Goal: Use online tool/utility: Utilize a website feature to perform a specific function

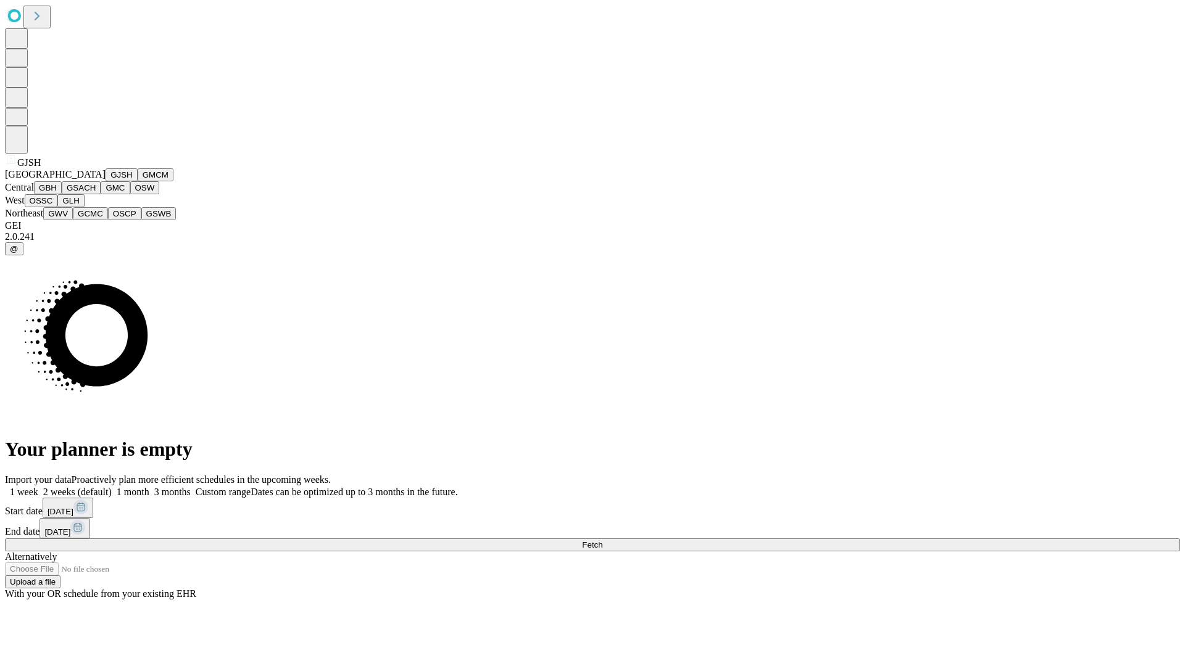
click at [106, 181] on button "GJSH" at bounding box center [122, 174] width 32 height 13
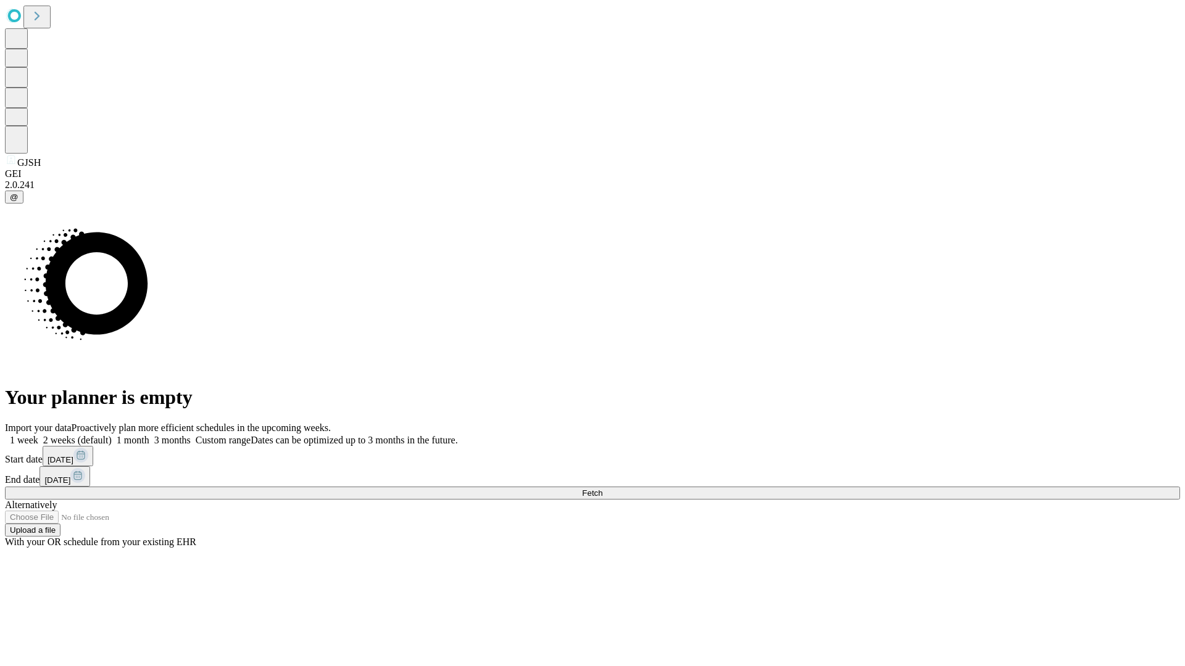
click at [149, 435] on label "1 month" at bounding box center [131, 440] width 38 height 10
click at [602, 489] on span "Fetch" at bounding box center [592, 493] width 20 height 9
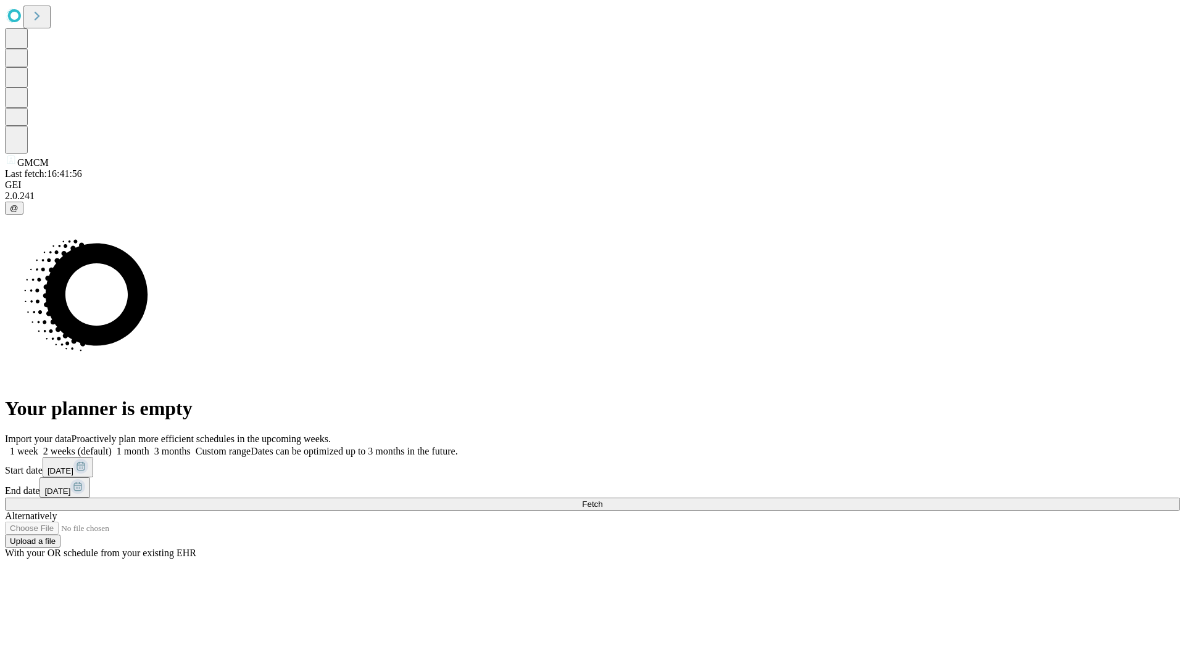
click at [149, 446] on label "1 month" at bounding box center [131, 451] width 38 height 10
click at [602, 500] on span "Fetch" at bounding box center [592, 504] width 20 height 9
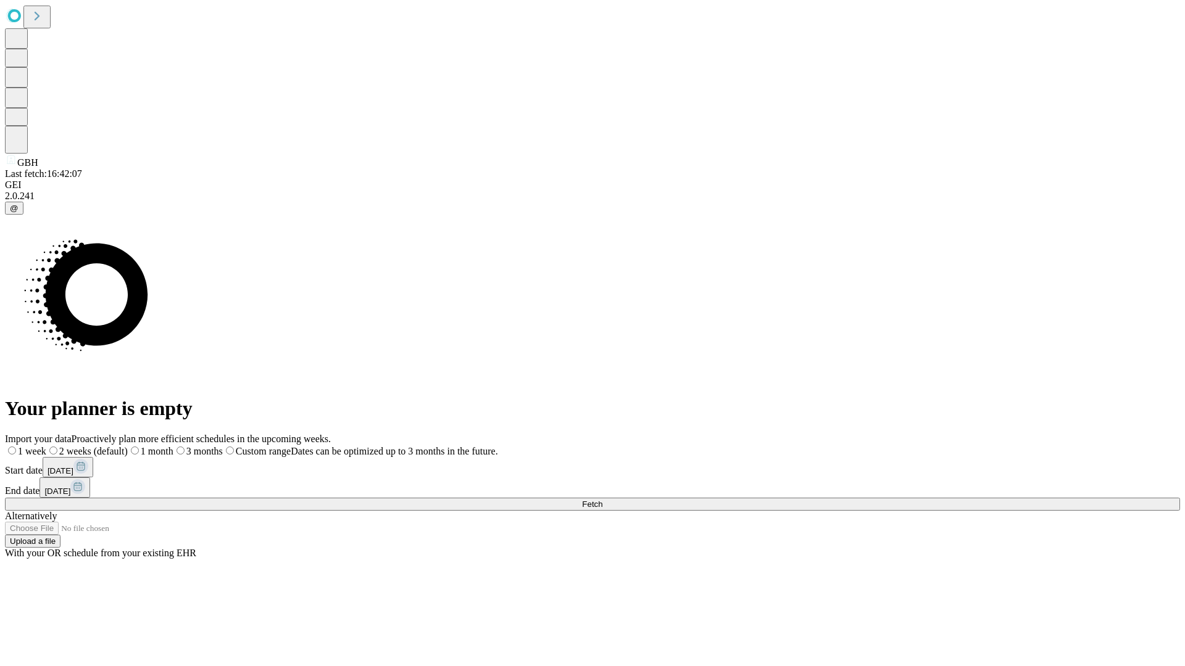
click at [173, 446] on label "1 month" at bounding box center [151, 451] width 46 height 10
click at [602, 500] on span "Fetch" at bounding box center [592, 504] width 20 height 9
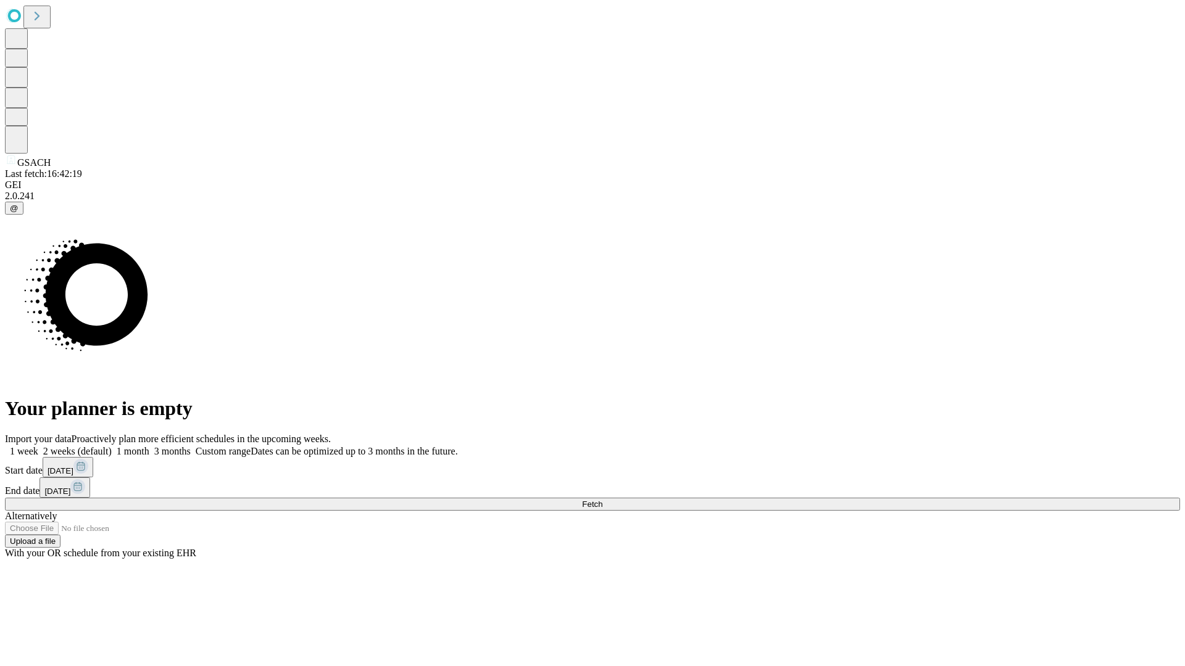
click at [602, 500] on span "Fetch" at bounding box center [592, 504] width 20 height 9
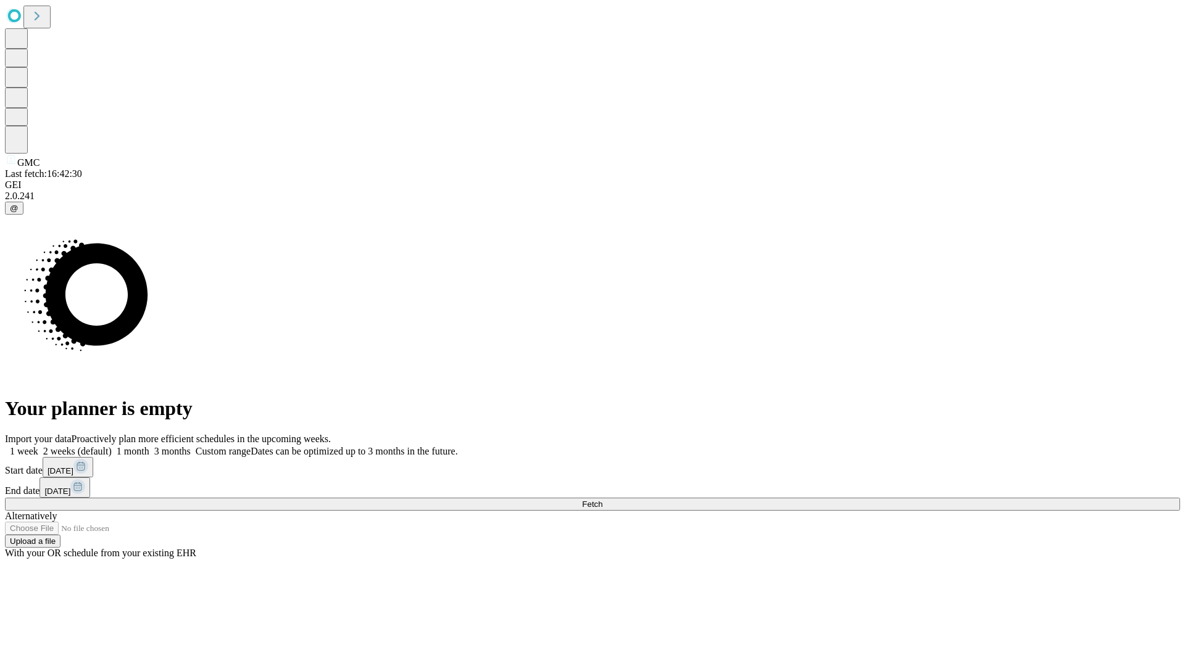
click at [602, 500] on span "Fetch" at bounding box center [592, 504] width 20 height 9
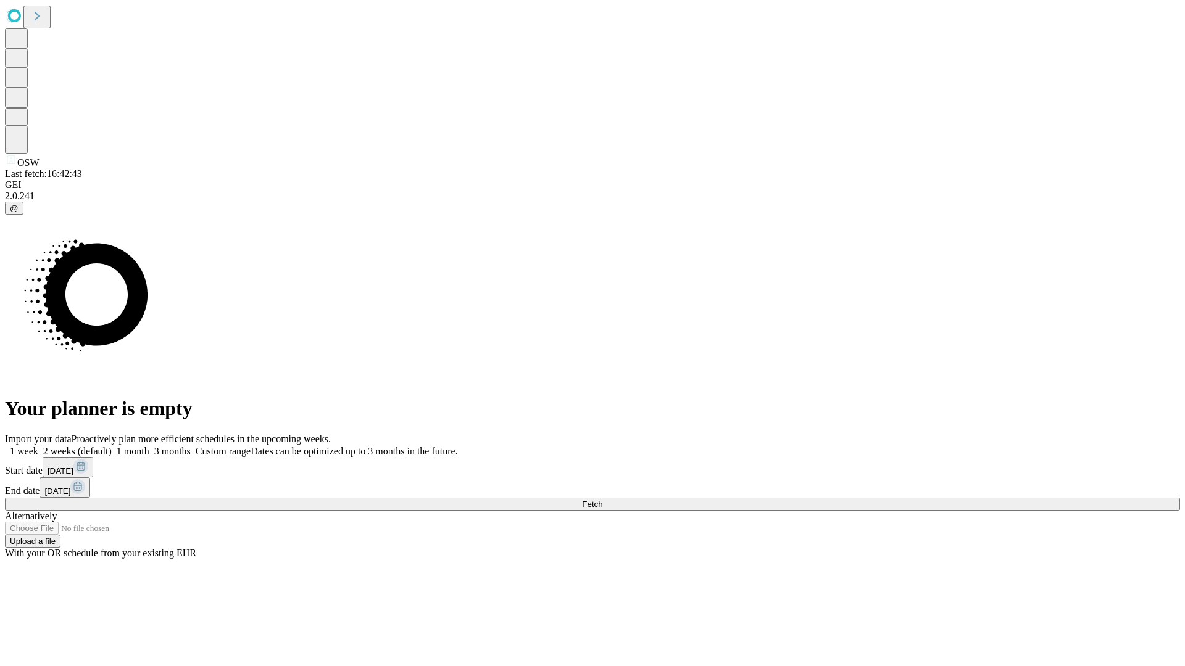
click at [149, 446] on label "1 month" at bounding box center [131, 451] width 38 height 10
click at [602, 500] on span "Fetch" at bounding box center [592, 504] width 20 height 9
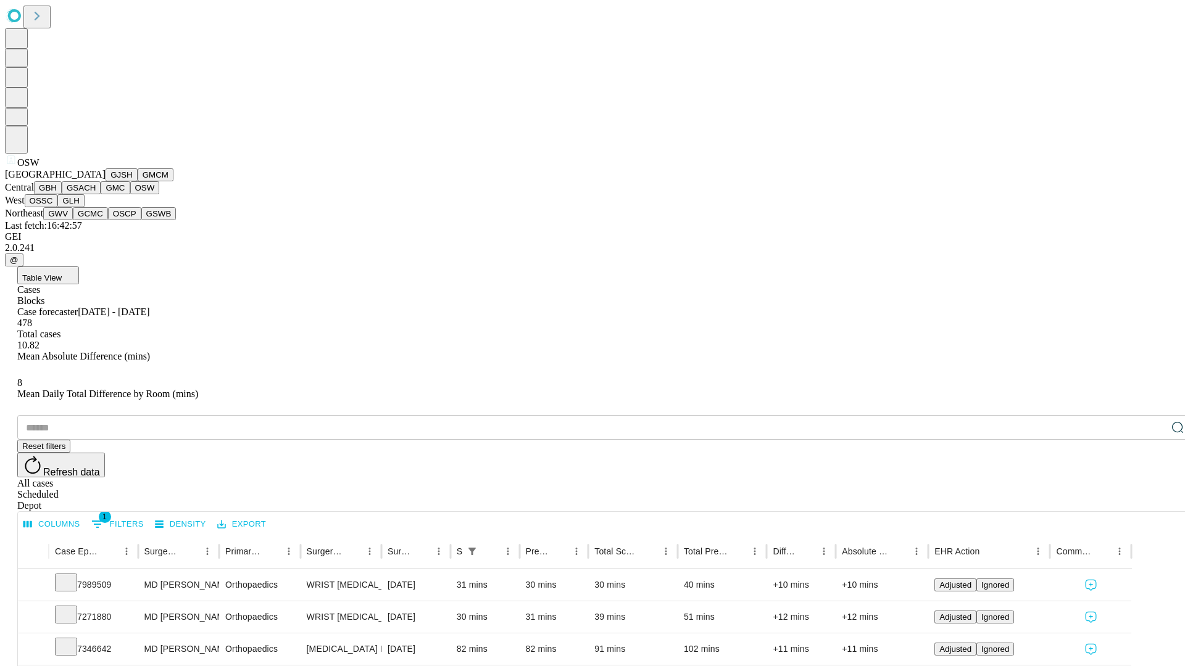
click at [58, 207] on button "OSSC" at bounding box center [41, 200] width 33 height 13
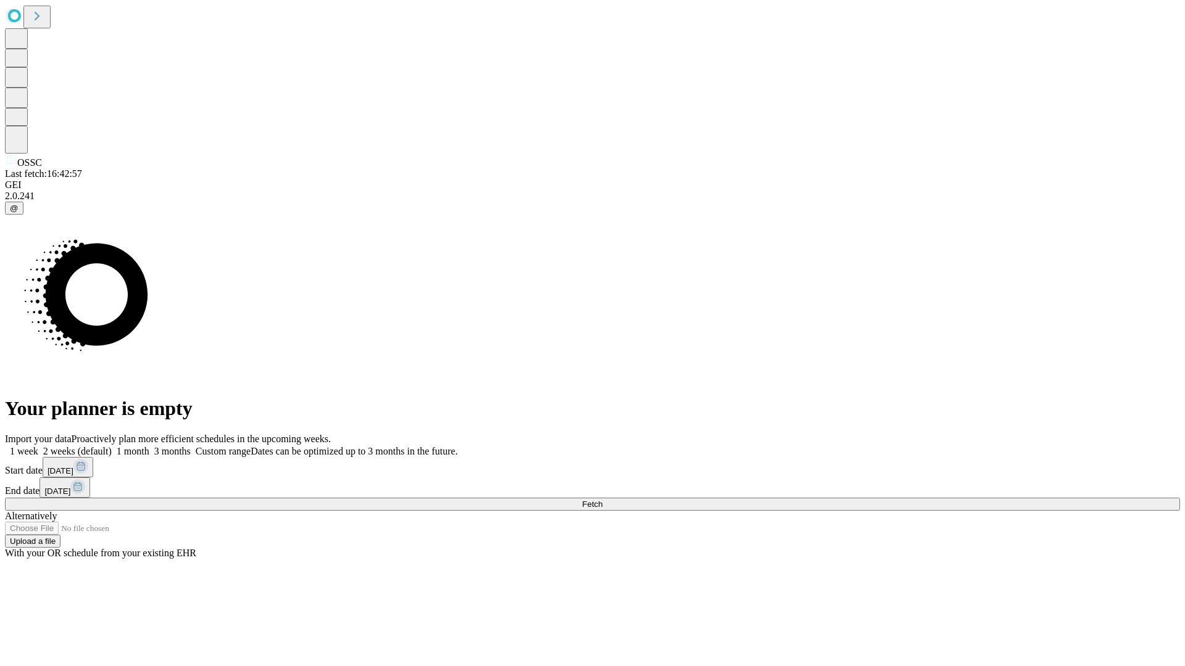
click at [149, 446] on label "1 month" at bounding box center [131, 451] width 38 height 10
click at [602, 500] on span "Fetch" at bounding box center [592, 504] width 20 height 9
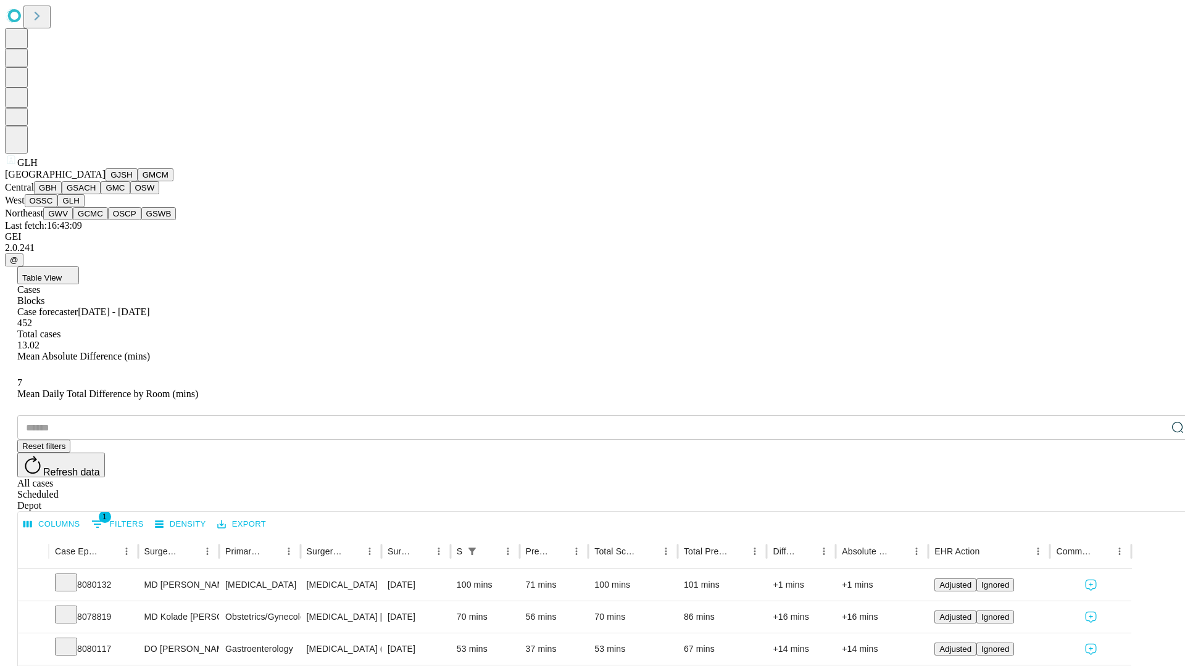
click at [73, 220] on button "GWV" at bounding box center [58, 213] width 30 height 13
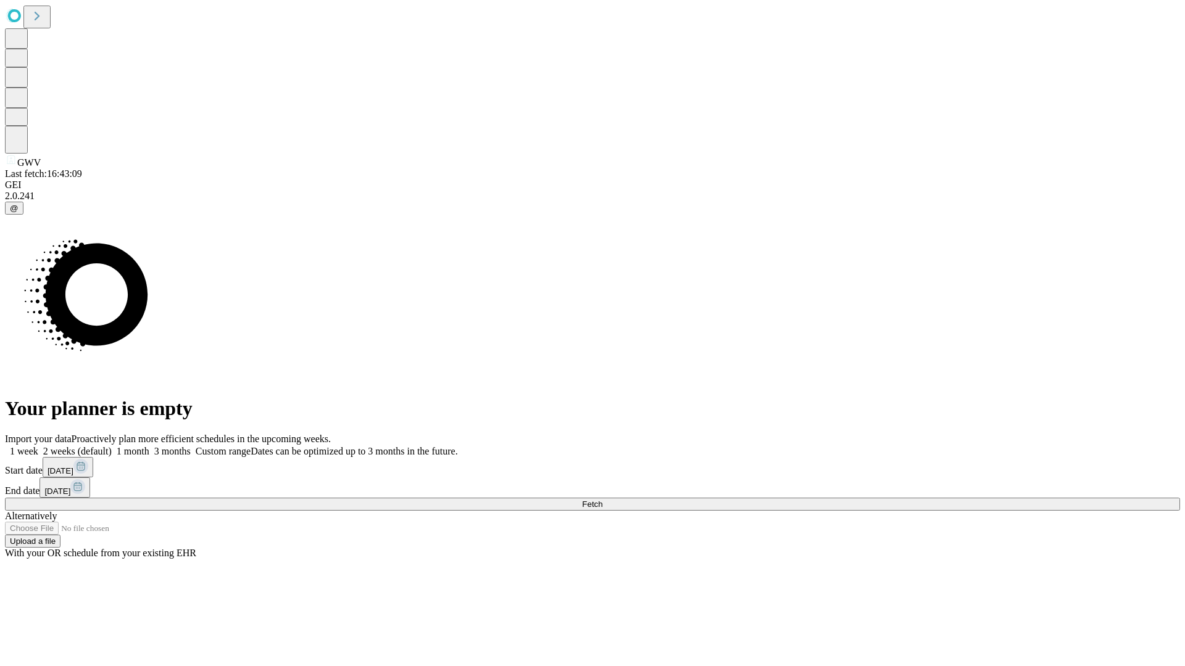
click at [149, 446] on label "1 month" at bounding box center [131, 451] width 38 height 10
click at [602, 500] on span "Fetch" at bounding box center [592, 504] width 20 height 9
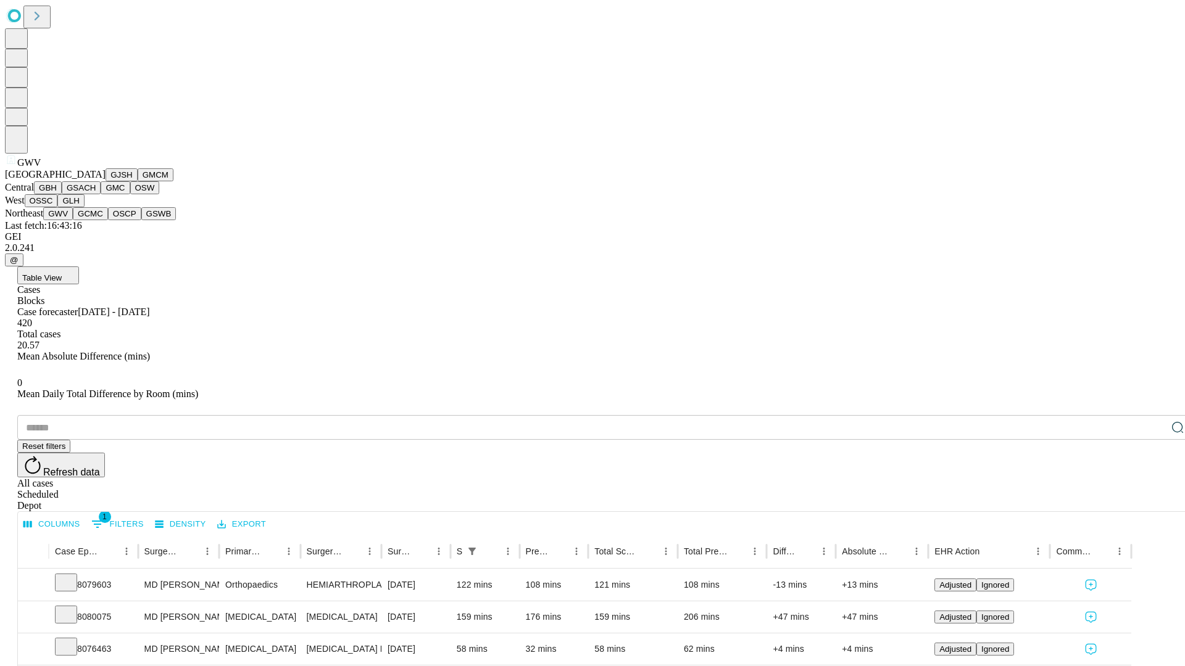
click at [96, 220] on button "GCMC" at bounding box center [90, 213] width 35 height 13
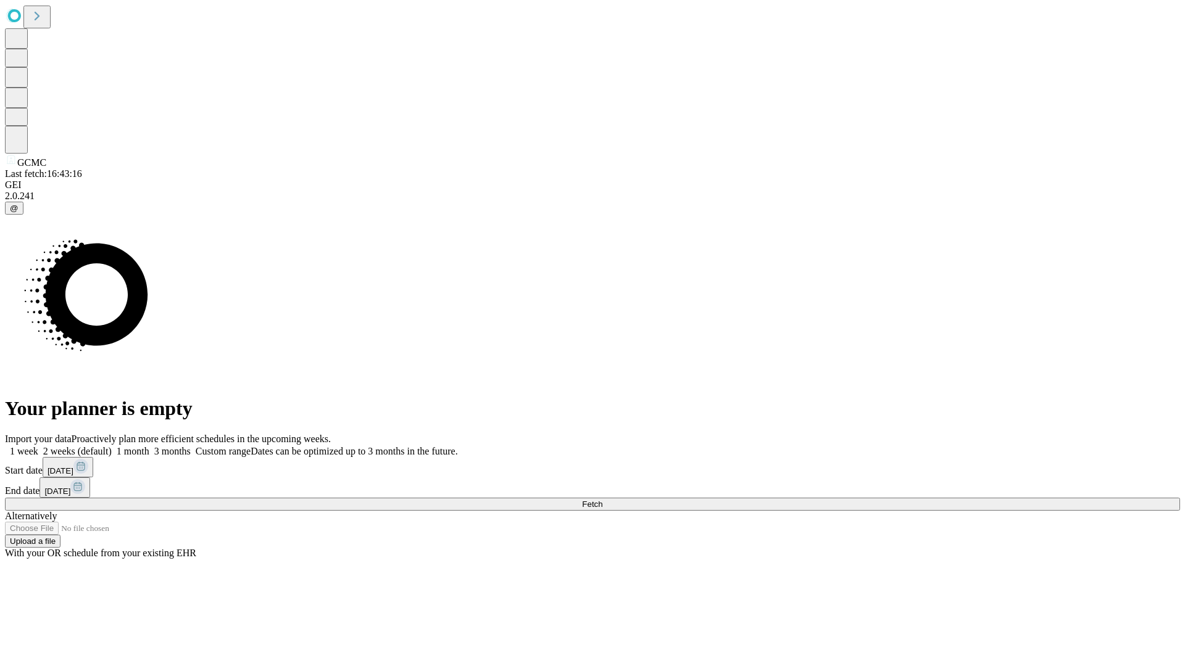
click at [149, 446] on label "1 month" at bounding box center [131, 451] width 38 height 10
click at [602, 500] on span "Fetch" at bounding box center [592, 504] width 20 height 9
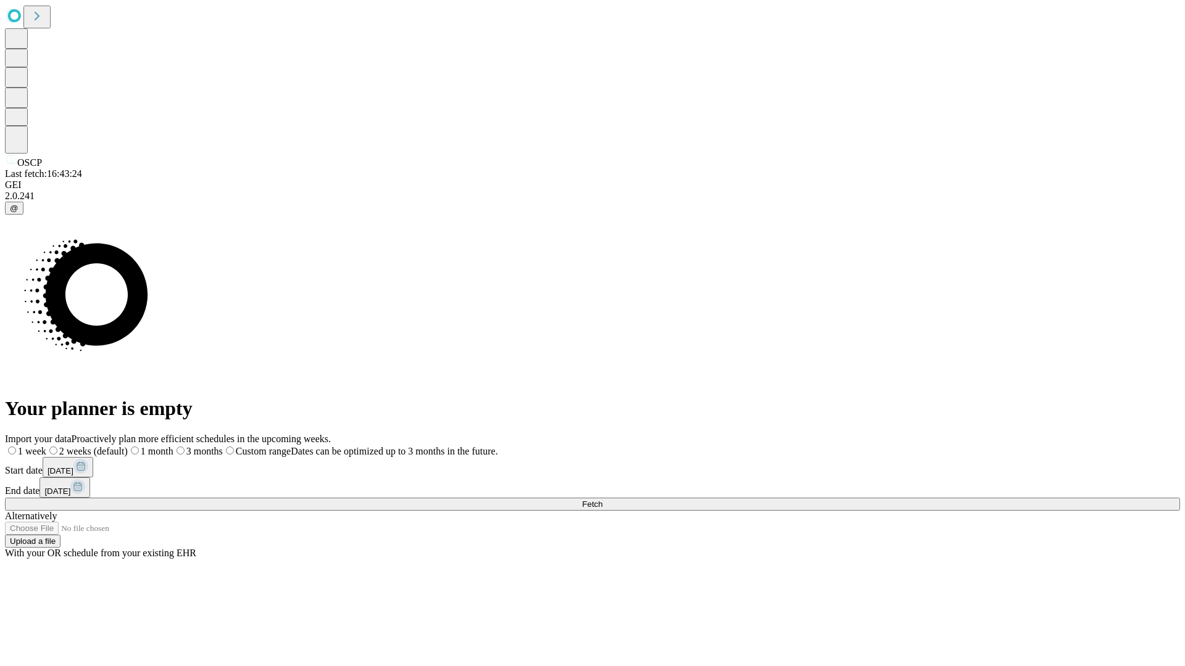
click at [173, 446] on label "1 month" at bounding box center [151, 451] width 46 height 10
click at [602, 500] on span "Fetch" at bounding box center [592, 504] width 20 height 9
